Goal: Task Accomplishment & Management: Use online tool/utility

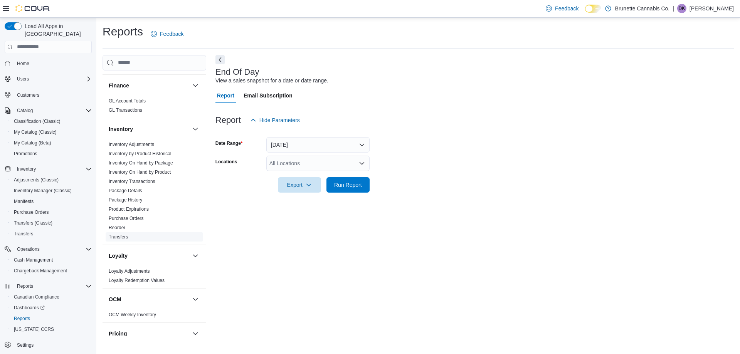
scroll to position [251, 0]
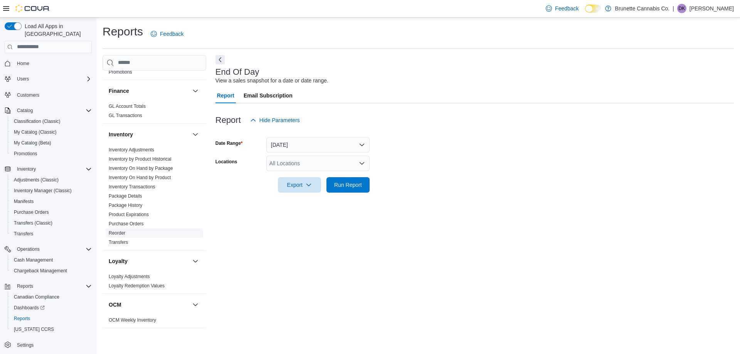
click at [121, 230] on link "Reorder" at bounding box center [117, 232] width 17 height 5
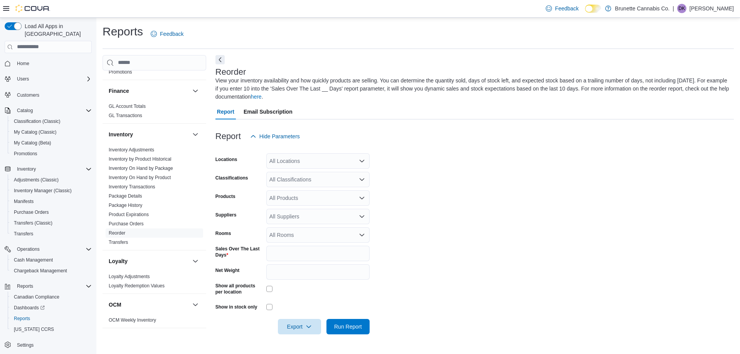
click at [316, 163] on div "All Locations" at bounding box center [317, 160] width 103 height 15
click at [311, 188] on span "#102 – [STREET_ADDRESS]" at bounding box center [318, 185] width 71 height 8
click at [490, 160] on form "Locations #[STREET_ADDRESS] Combo box. Selected. [STREET_ADDRESS]. Press Backsp…" at bounding box center [474, 239] width 518 height 190
click at [314, 220] on div "All Suppliers" at bounding box center [317, 216] width 103 height 15
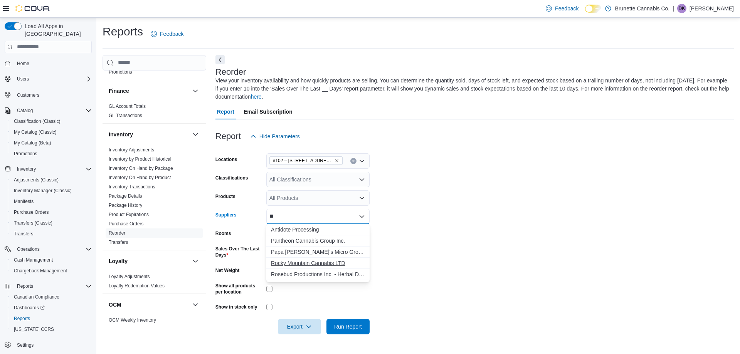
type input "**"
click at [317, 264] on span "Rocky Mountain Cannabis LTD" at bounding box center [318, 263] width 94 height 8
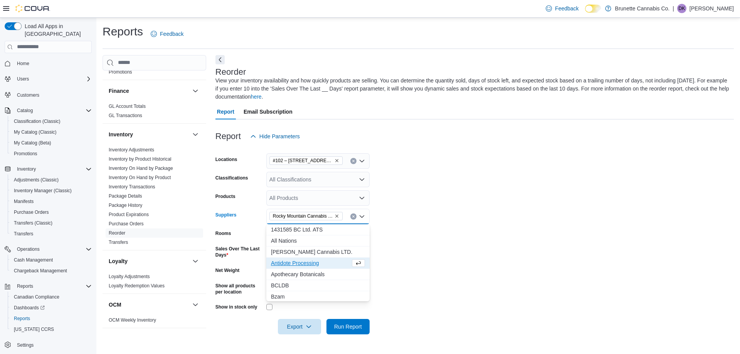
drag, startPoint x: 542, startPoint y: 234, endPoint x: 405, endPoint y: 270, distance: 142.0
click at [535, 235] on form "Locations #[STREET_ADDRESS] Classifications All Classifications Products All Pr…" at bounding box center [474, 239] width 518 height 190
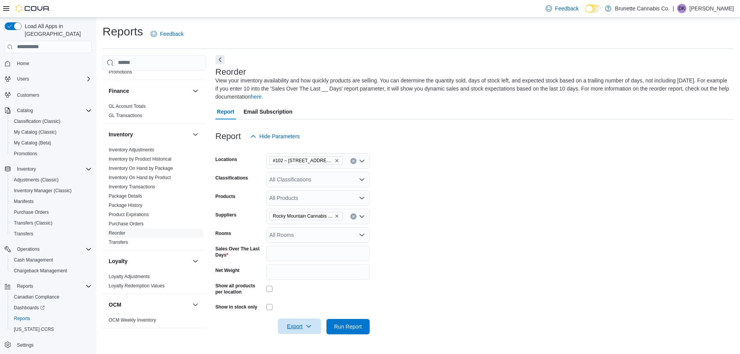
click at [306, 328] on icon "button" at bounding box center [309, 326] width 6 height 6
click at [303, 282] on span "Export to Excel" at bounding box center [300, 280] width 35 height 6
